Goal: Task Accomplishment & Management: Manage account settings

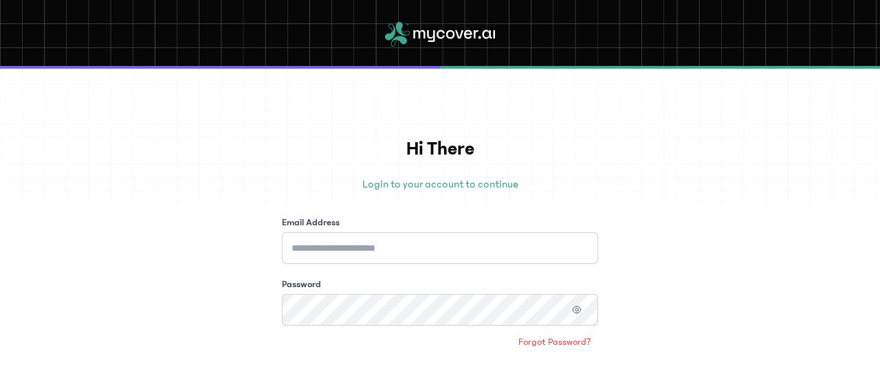
scroll to position [121, 0]
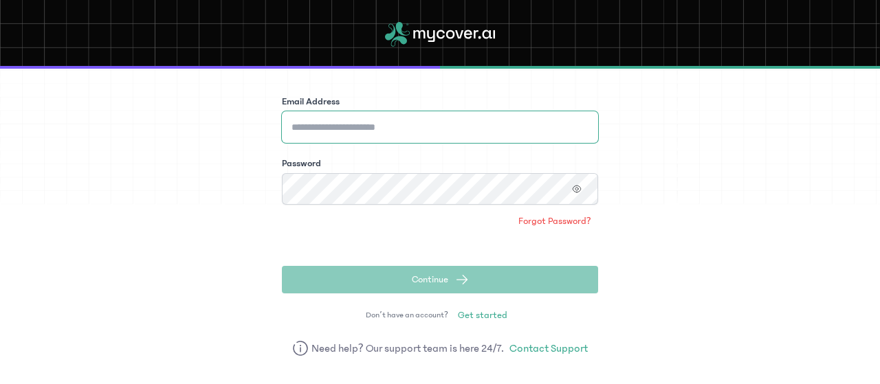
type input "**********"
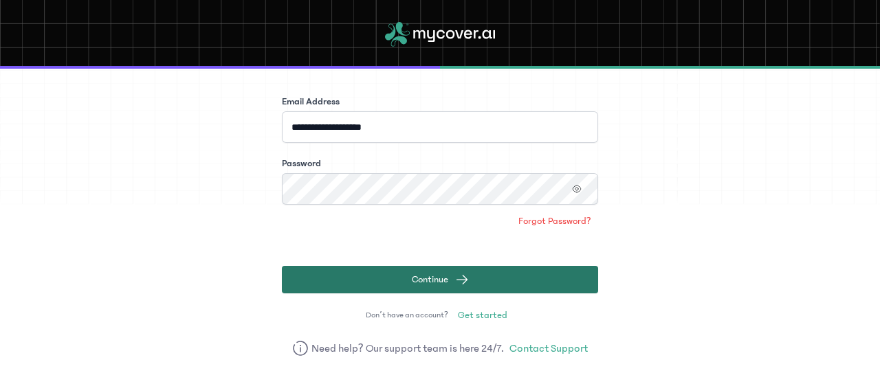
click at [469, 277] on button "Continue" at bounding box center [440, 279] width 316 height 27
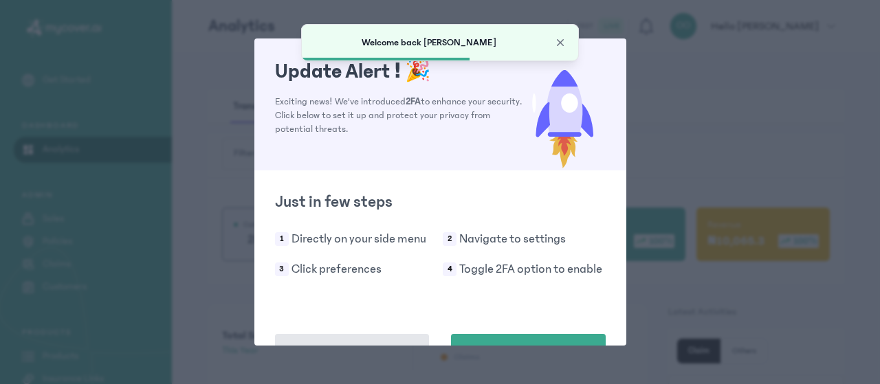
click at [672, 106] on div "Update Alert ! 🎉 Exciting news! We've introduced 2FA to enhance your security. …" at bounding box center [440, 192] width 880 height 384
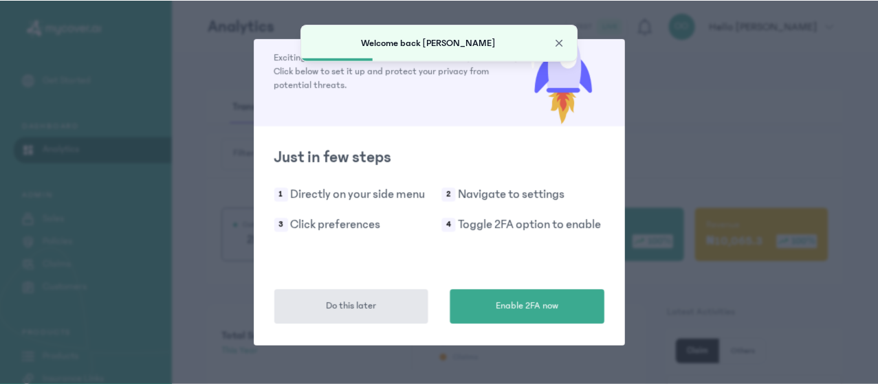
scroll to position [44, 0]
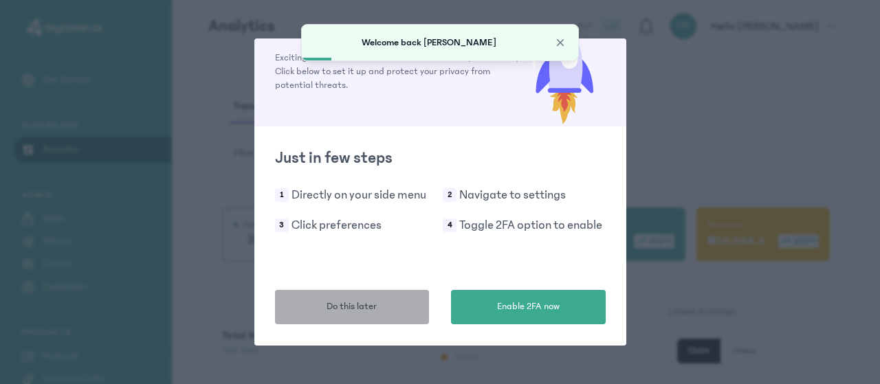
click at [366, 310] on span "Do this later" at bounding box center [351, 307] width 50 height 14
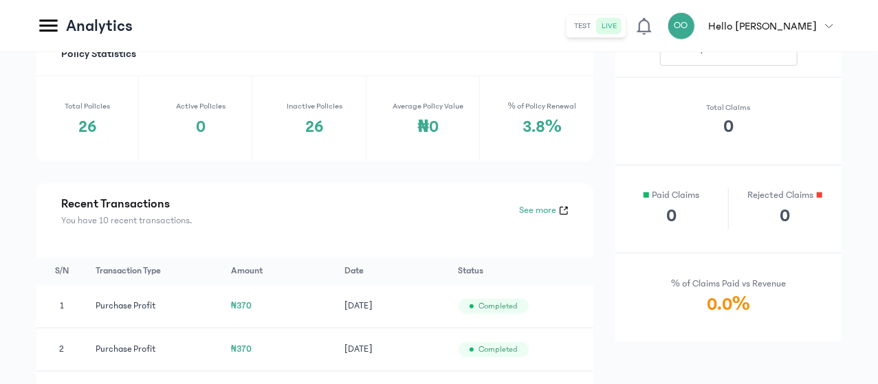
scroll to position [205, 0]
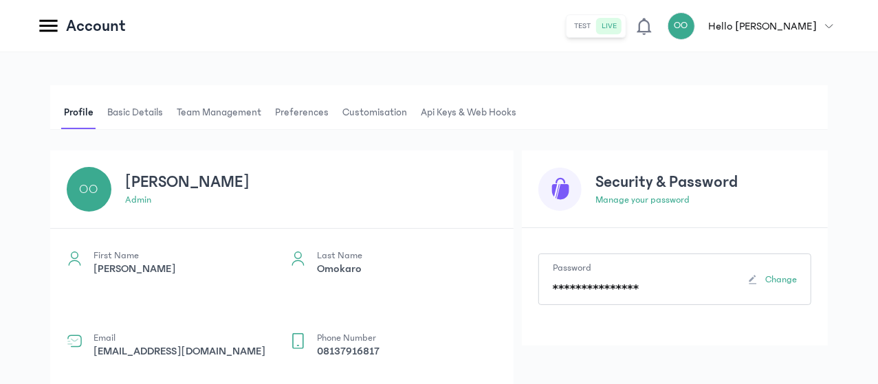
click at [519, 111] on span "Api Keys & Web hooks" at bounding box center [468, 112] width 101 height 33
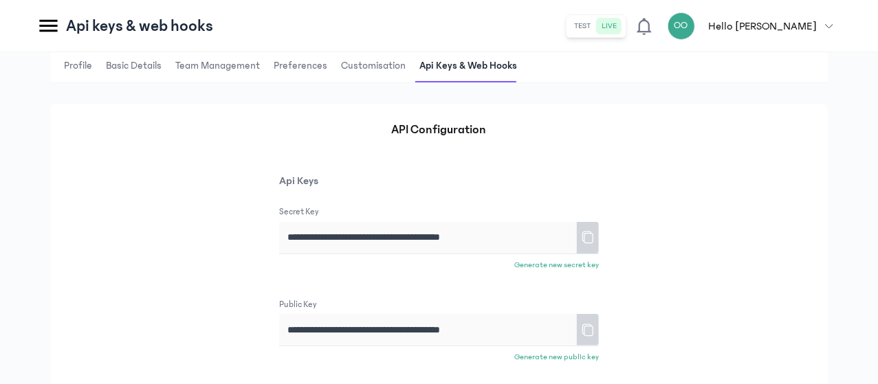
scroll to position [27, 0]
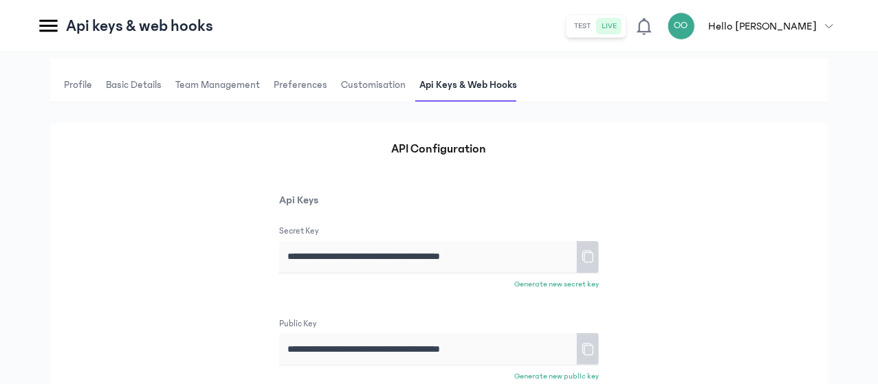
click at [596, 25] on button "test" at bounding box center [582, 26] width 27 height 16
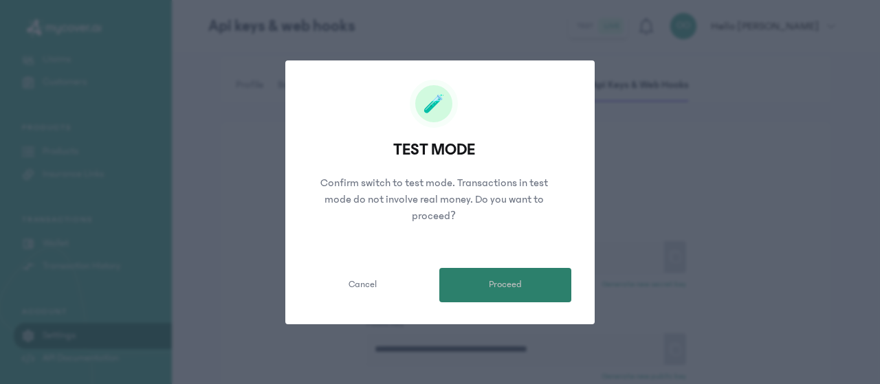
click at [491, 282] on span "Proceed" at bounding box center [505, 285] width 33 height 14
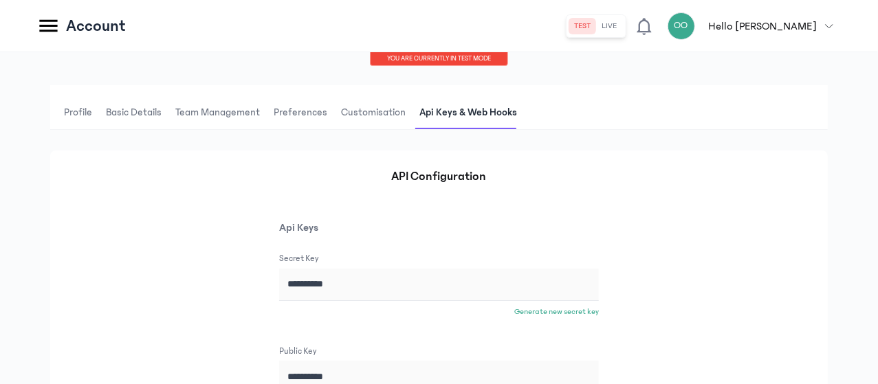
type input "**********"
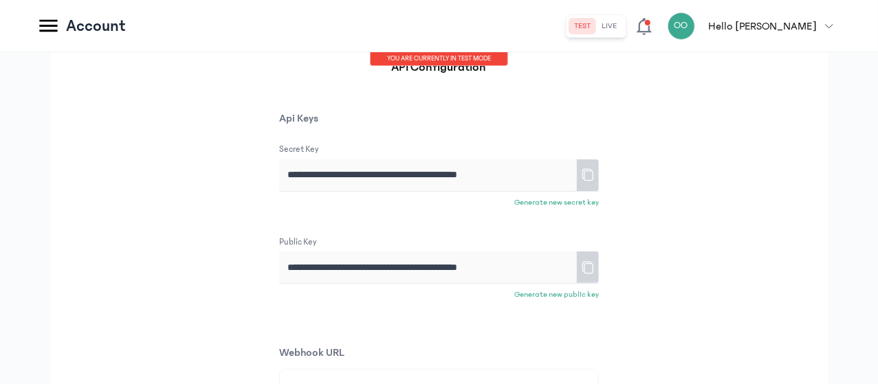
scroll to position [103, 0]
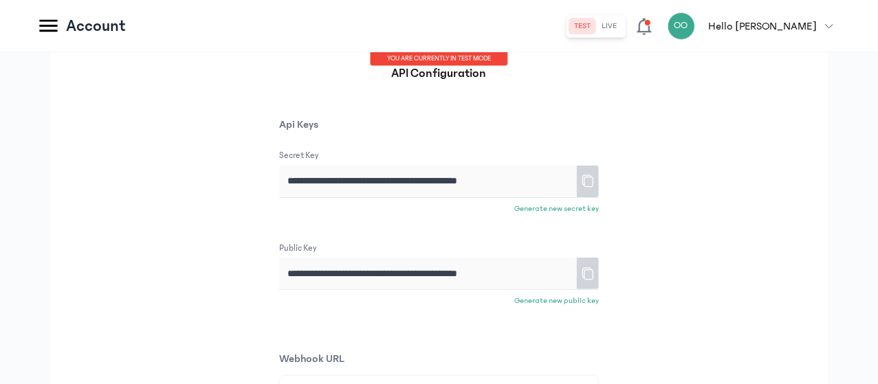
click at [593, 186] on icon at bounding box center [587, 181] width 11 height 12
